Goal: Task Accomplishment & Management: Manage account settings

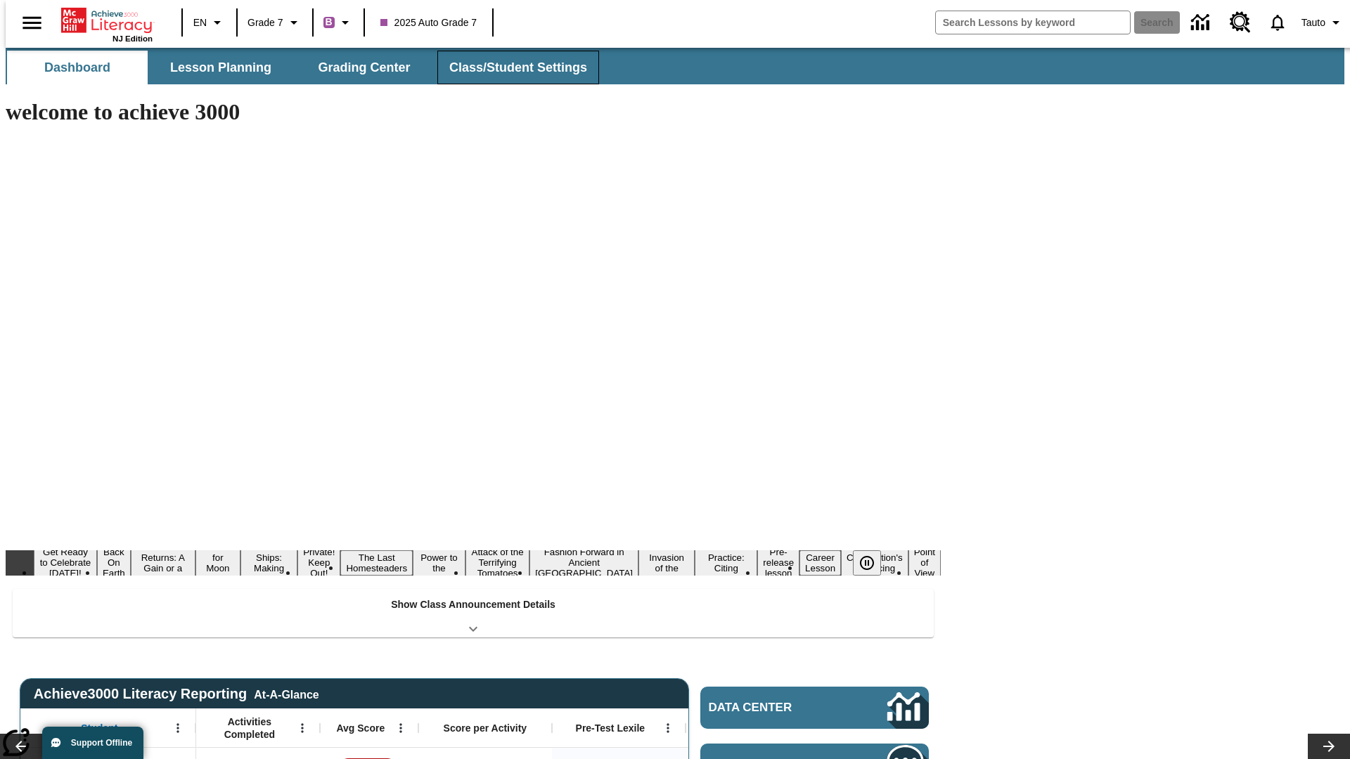
click at [510, 67] on button "Class/Student Settings" at bounding box center [518, 68] width 162 height 34
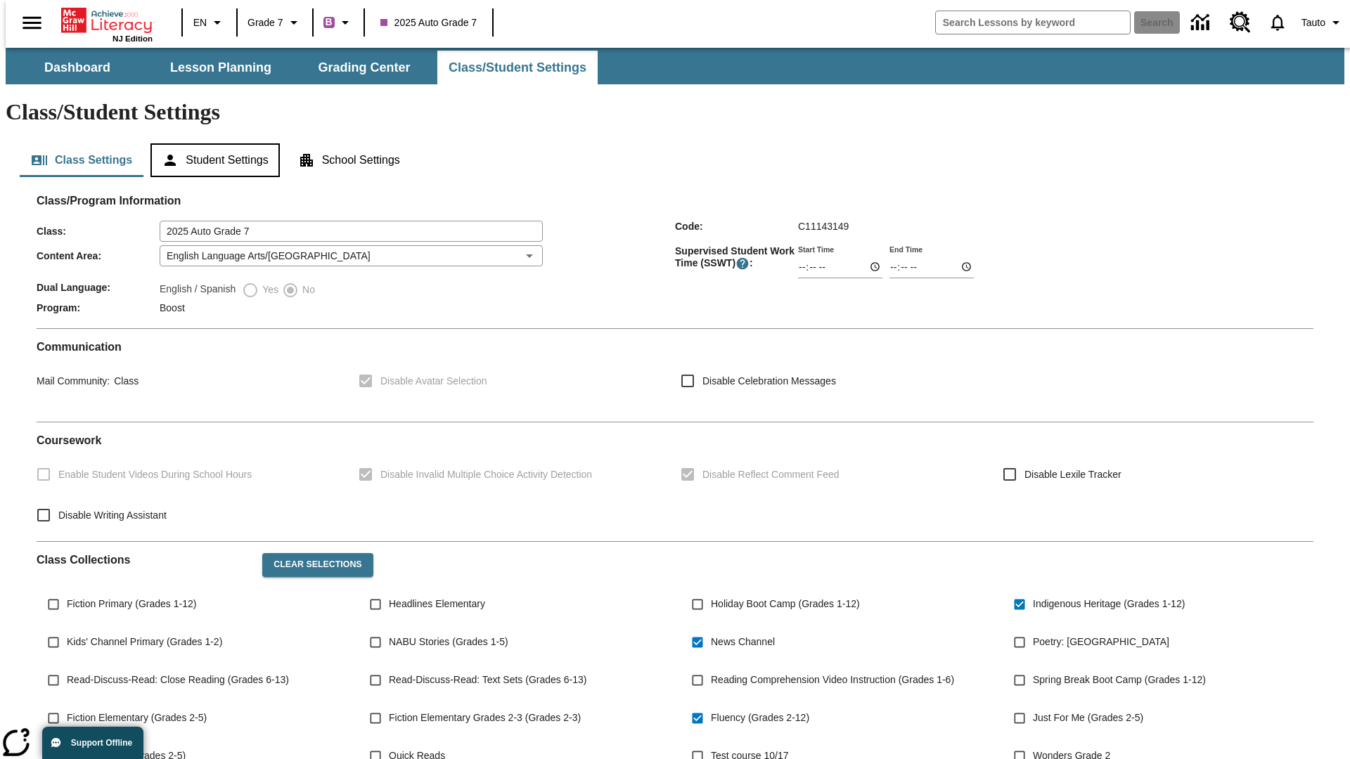
click at [212, 143] on button "Student Settings" at bounding box center [214, 160] width 129 height 34
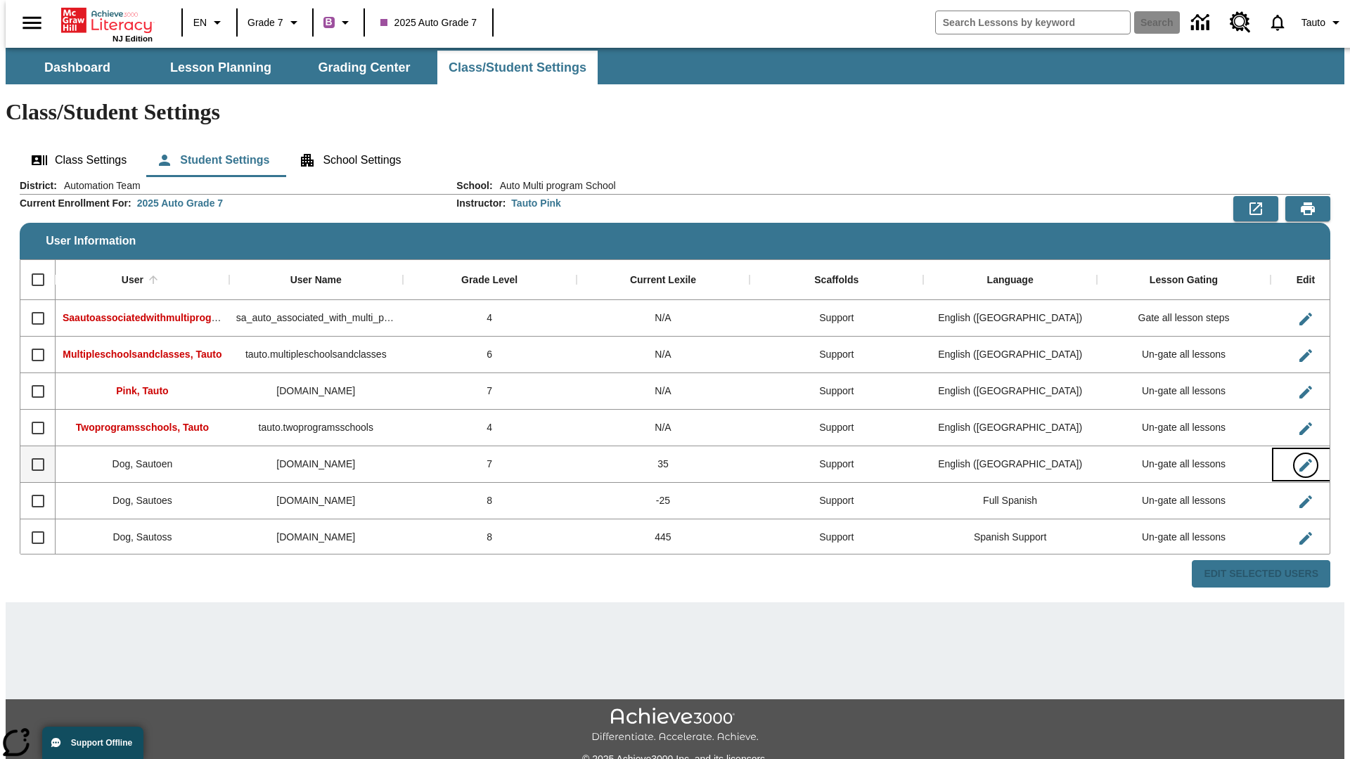
click at [1299, 459] on icon "Edit User" at bounding box center [1305, 465] width 13 height 13
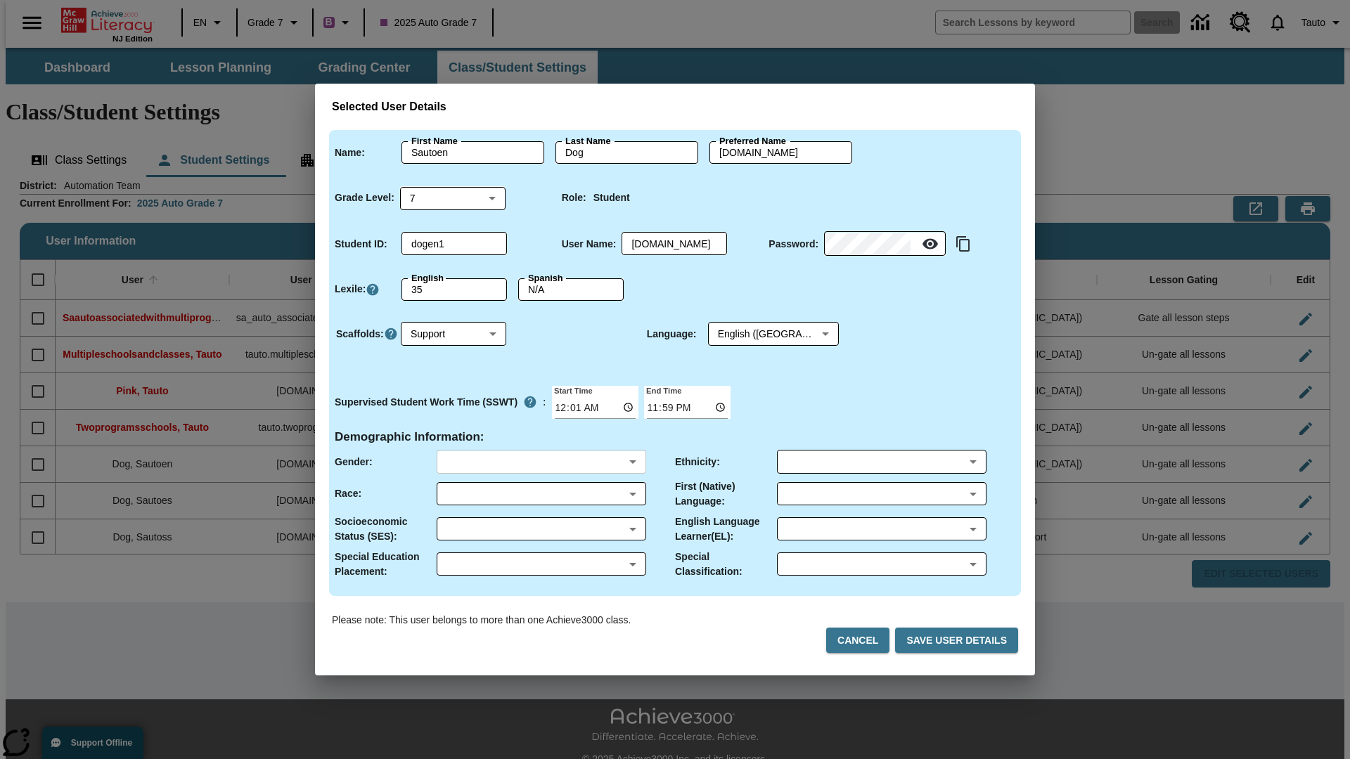
click at [541, 462] on body "Skip to main content NJ Edition EN Grade 7 B 2025 Auto Grade 7 Search 0 Tauto D…" at bounding box center [675, 419] width 1338 height 742
click at [541, 494] on body "Skip to main content NJ Edition EN Grade 7 B 2025 Auto Grade 7 Search 0 Tauto D…" at bounding box center [675, 419] width 1338 height 742
click at [541, 529] on body "Skip to main content NJ Edition EN Grade 7 B 2025 Auto Grade 7 Search 0 Tauto D…" at bounding box center [675, 419] width 1338 height 742
click at [541, 564] on body "Skip to main content NJ Edition EN Grade 7 B 2025 Auto Grade 7 Search 0 Tauto D…" at bounding box center [675, 419] width 1338 height 742
click at [881, 462] on body "Skip to main content NJ Edition EN Grade 7 B 2025 Auto Grade 7 Search 0 Tauto D…" at bounding box center [675, 419] width 1338 height 742
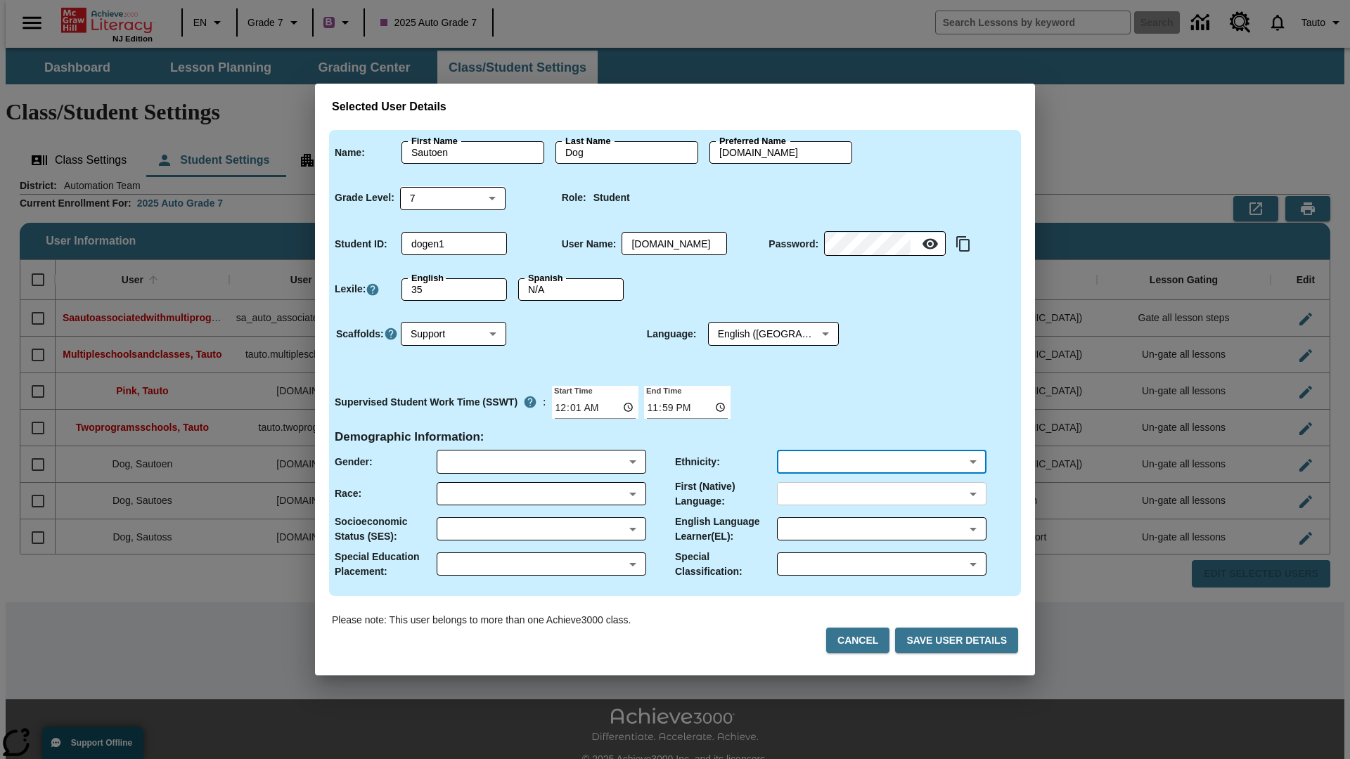
click at [881, 494] on body "Skip to main content NJ Edition EN Grade 7 B 2025 Auto Grade 7 Search 0 Tauto D…" at bounding box center [675, 419] width 1338 height 742
click at [881, 529] on body "Skip to main content NJ Edition EN Grade 7 B 2025 Auto Grade 7 Search 0 Tauto D…" at bounding box center [675, 419] width 1338 height 742
click at [881, 564] on body "Skip to main content NJ Edition EN Grade 7 B 2025 Auto Grade 7 Search 0 Tauto D…" at bounding box center [675, 419] width 1338 height 742
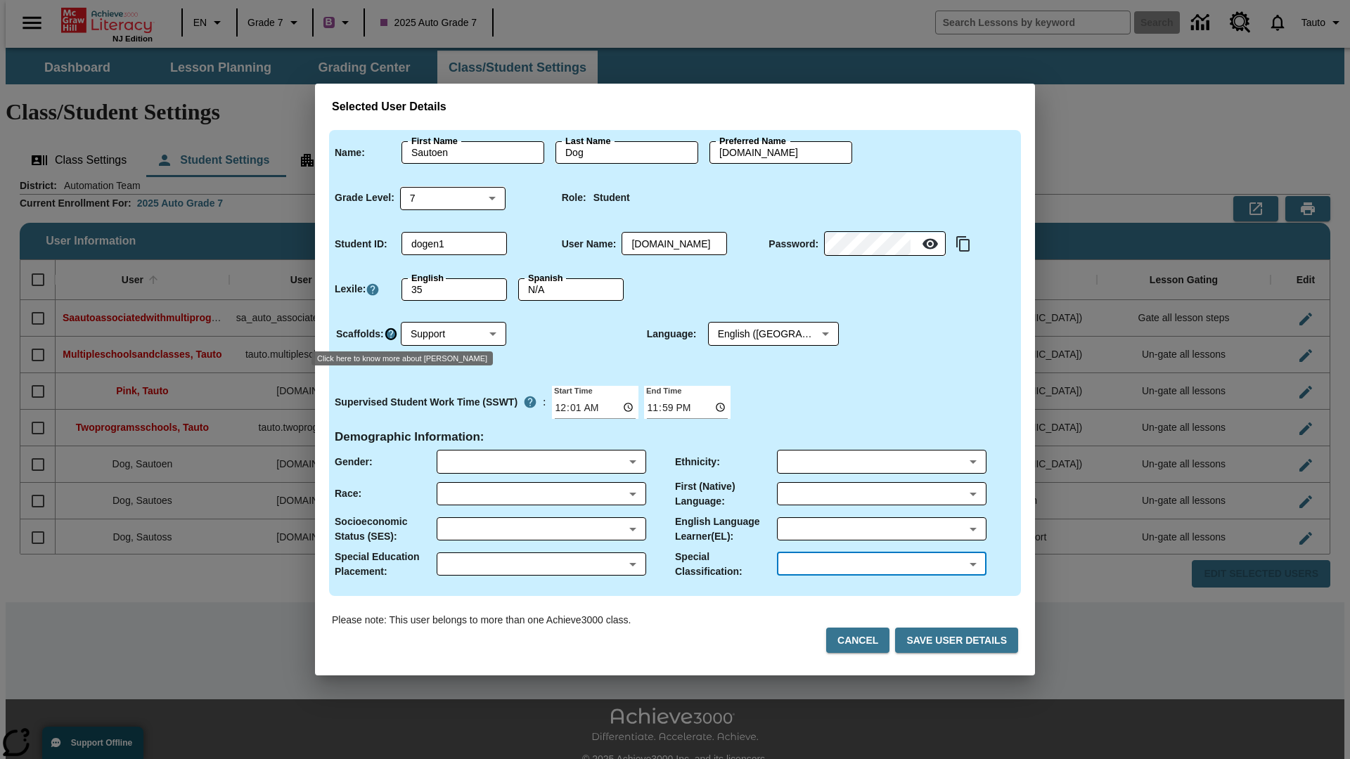
click at [390, 334] on icon "Click here to know more about Scaffolds" at bounding box center [391, 334] width 14 height 14
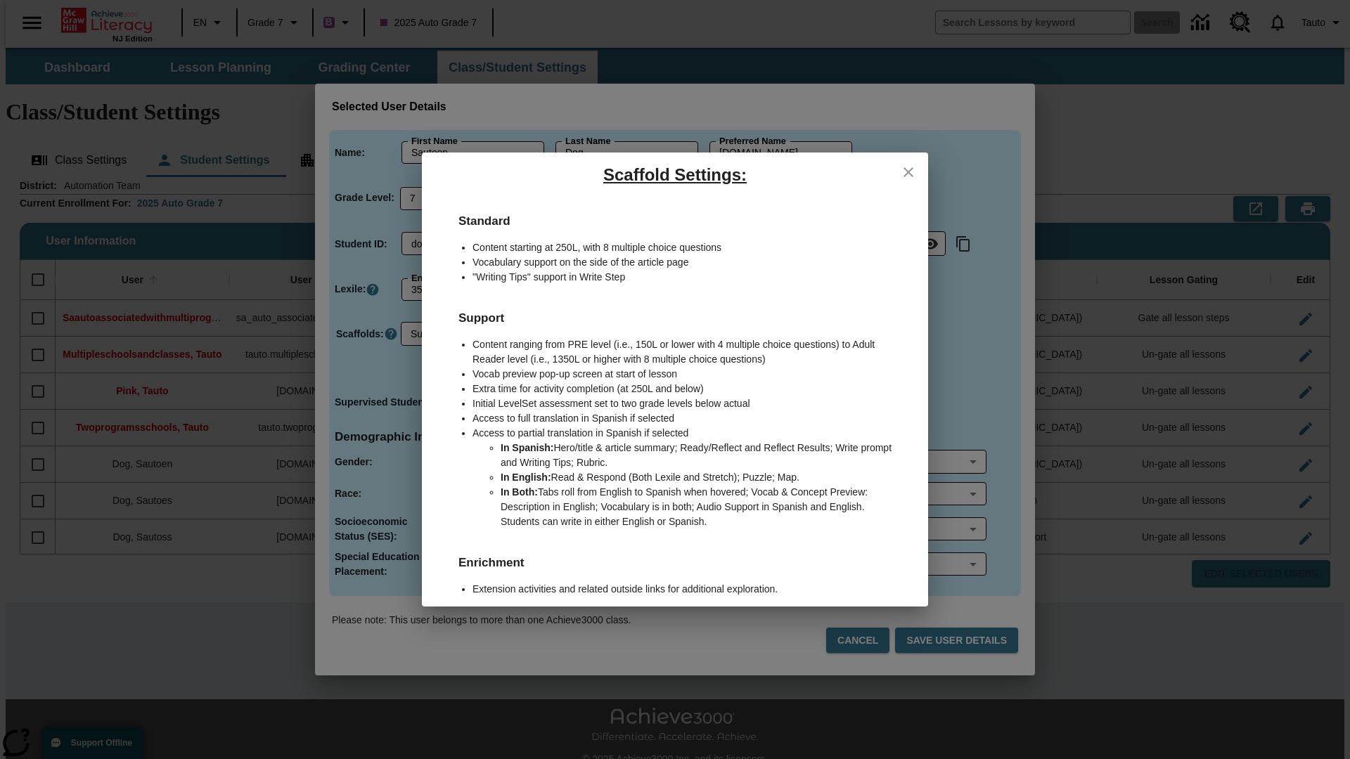
click at [908, 172] on icon "close" at bounding box center [908, 172] width 10 height 10
